Goal: Navigation & Orientation: Find specific page/section

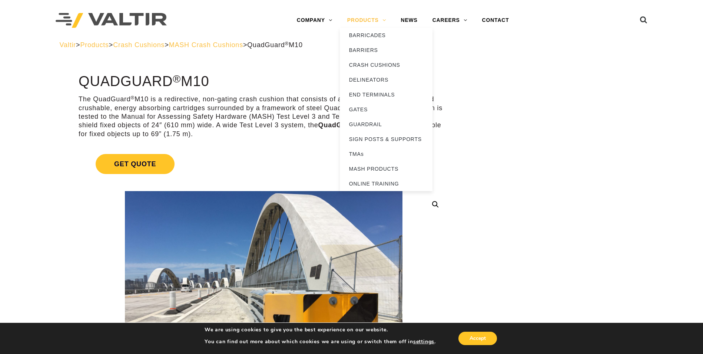
click at [372, 23] on link "PRODUCTS" at bounding box center [367, 20] width 54 height 15
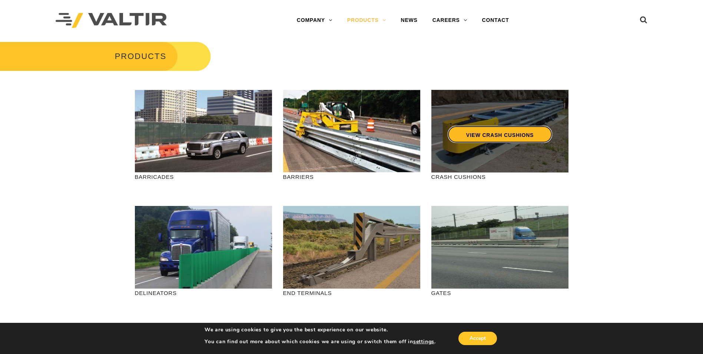
click at [479, 133] on link "VIEW CRASH CUSHIONS" at bounding box center [500, 134] width 105 height 17
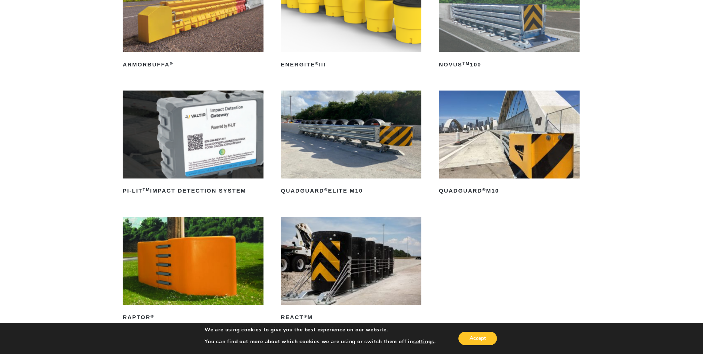
scroll to position [173, 0]
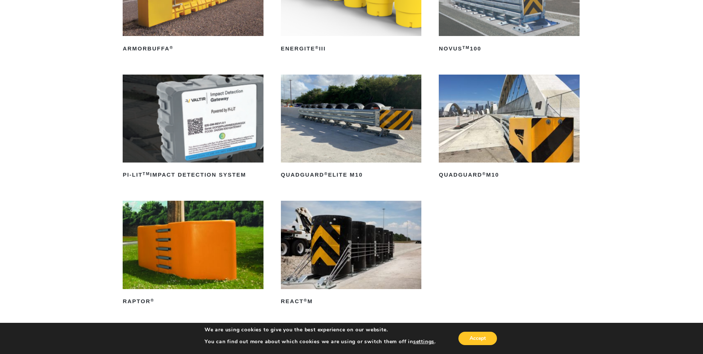
click at [496, 138] on img at bounding box center [509, 119] width 141 height 88
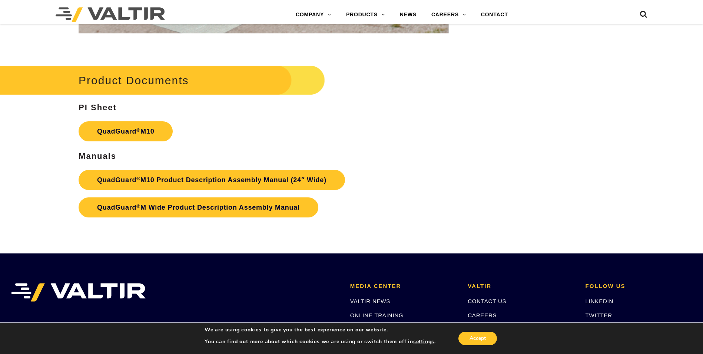
scroll to position [2769, 0]
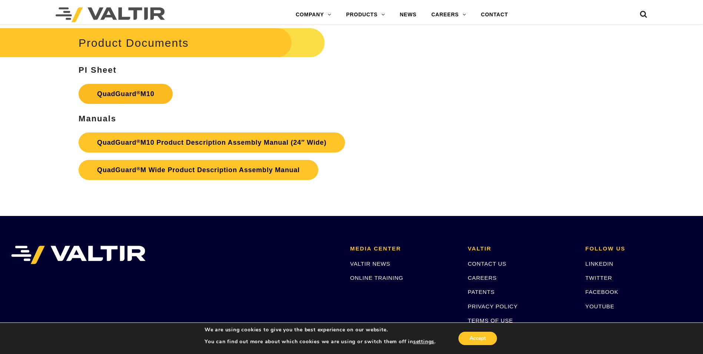
click at [131, 99] on link "QuadGuard ® M10" at bounding box center [126, 94] width 94 height 20
